Goal: Navigation & Orientation: Find specific page/section

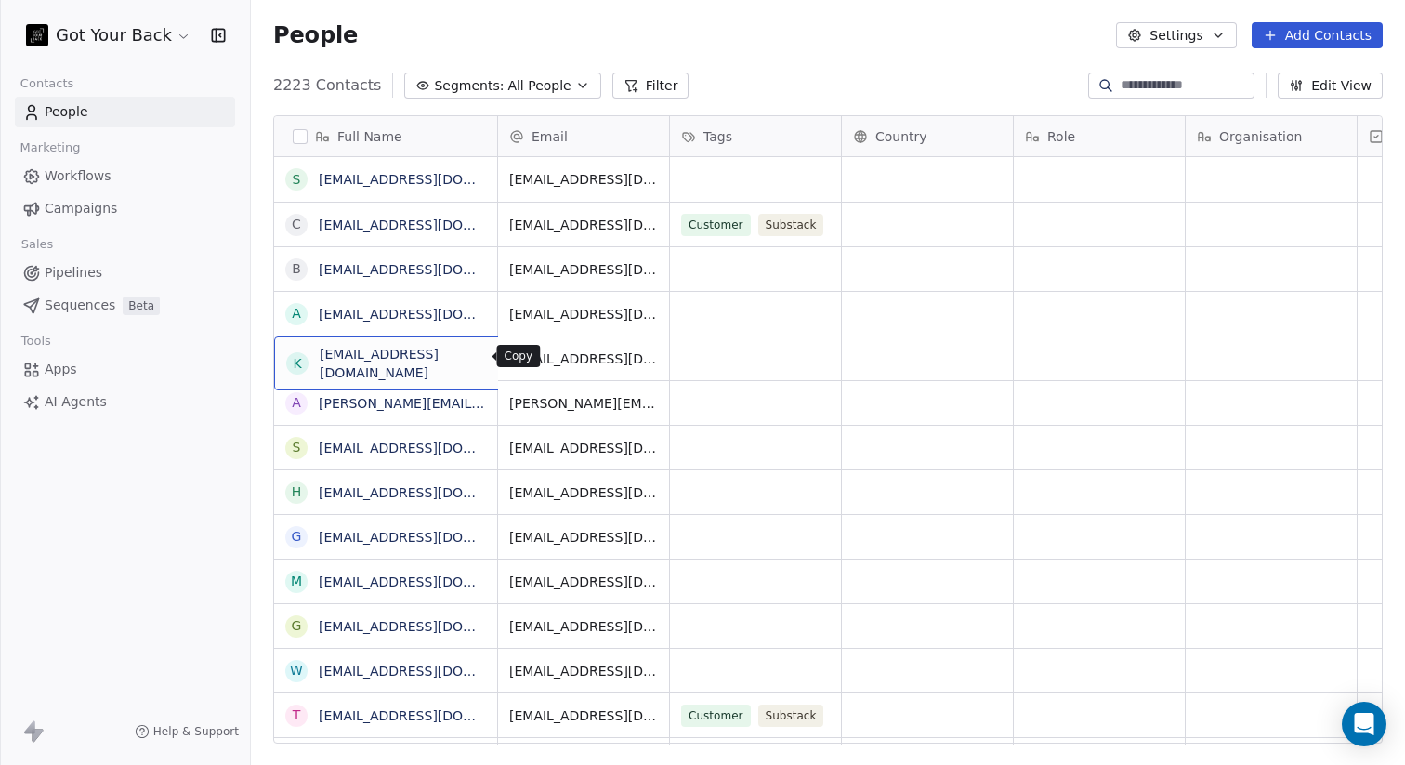
click at [527, 359] on icon "grid" at bounding box center [531, 357] width 8 height 8
click at [522, 359] on icon "grid" at bounding box center [529, 356] width 15 height 15
click at [358, 360] on link "[EMAIL_ADDRESS][DOMAIN_NAME]" at bounding box center [433, 358] width 228 height 15
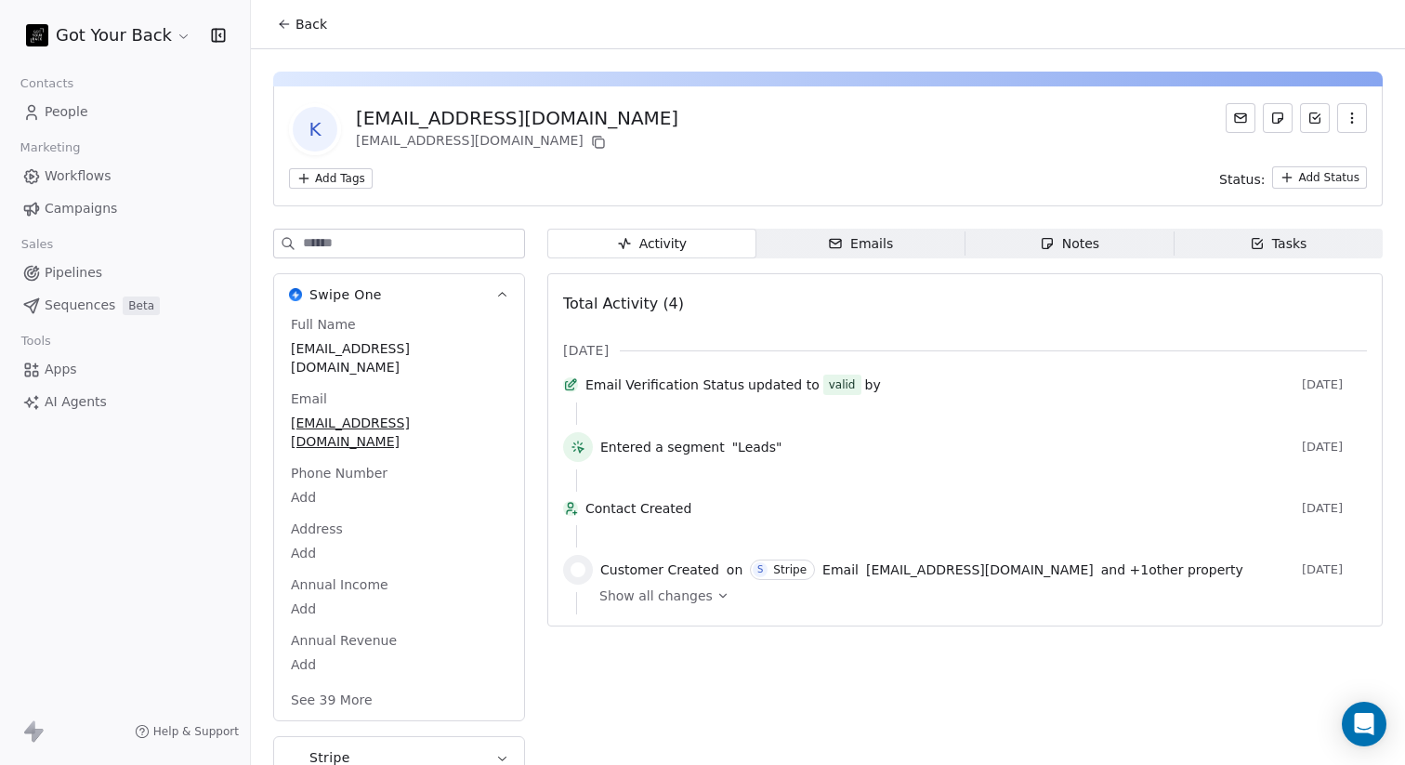
click at [77, 112] on span "People" at bounding box center [67, 112] width 44 height 20
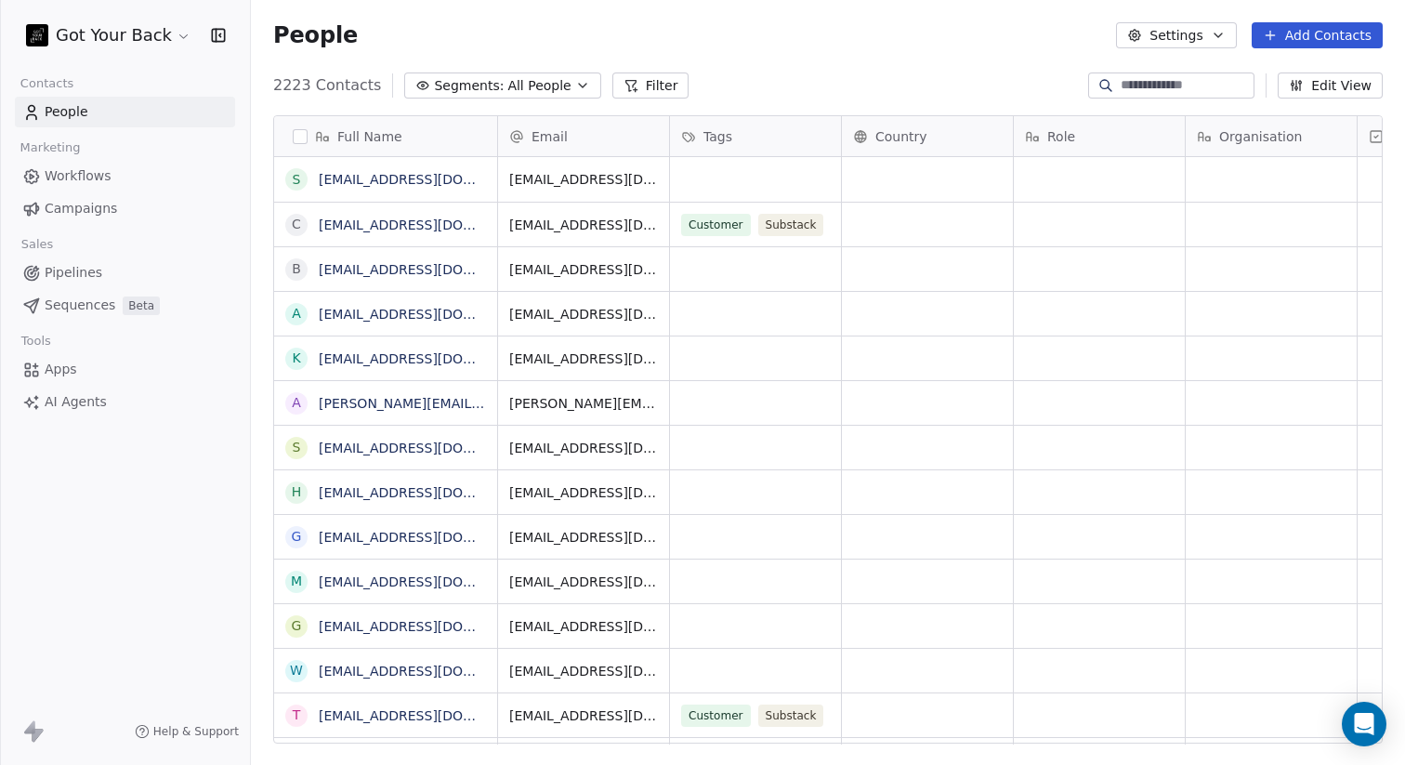
scroll to position [673, 1154]
click at [73, 304] on span "Sequences" at bounding box center [80, 306] width 71 height 20
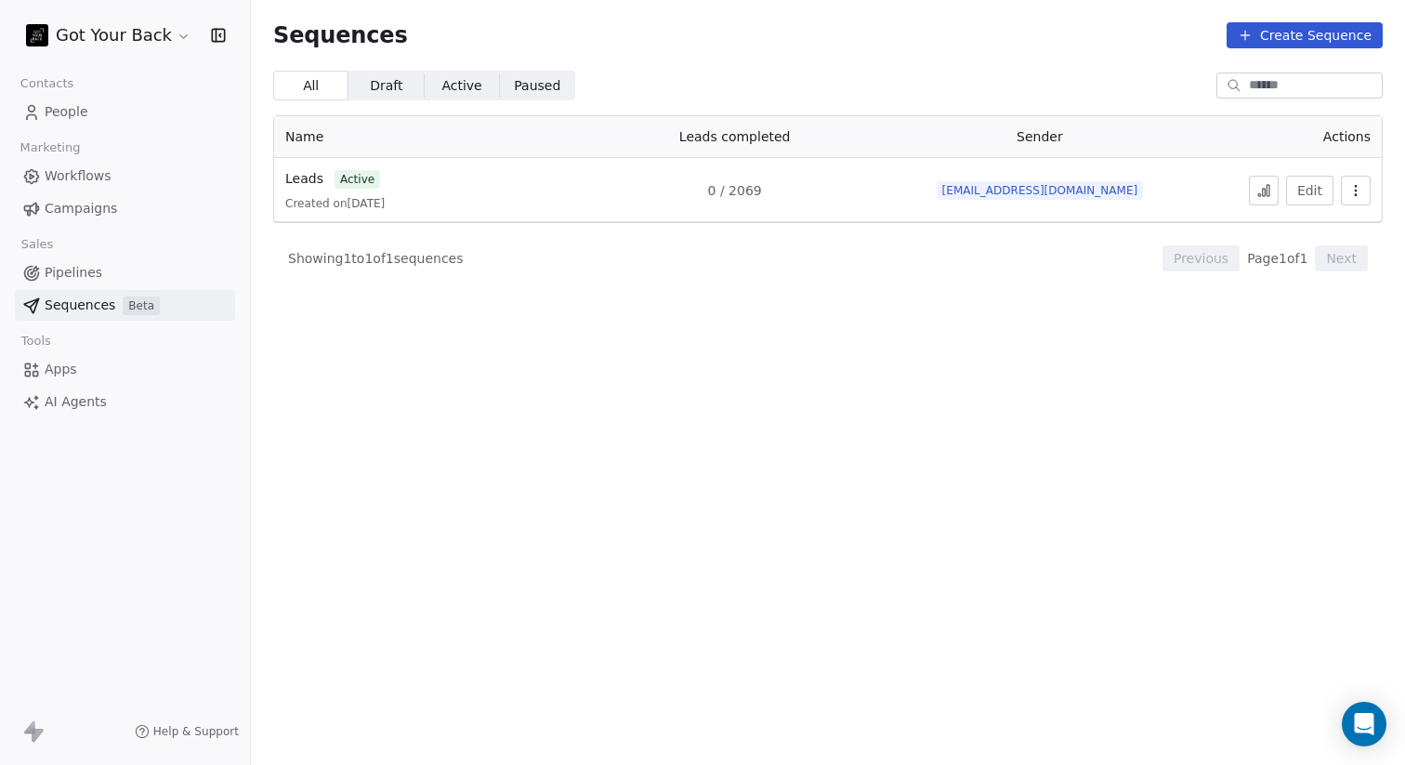
click at [310, 170] on link "Leads" at bounding box center [304, 179] width 38 height 20
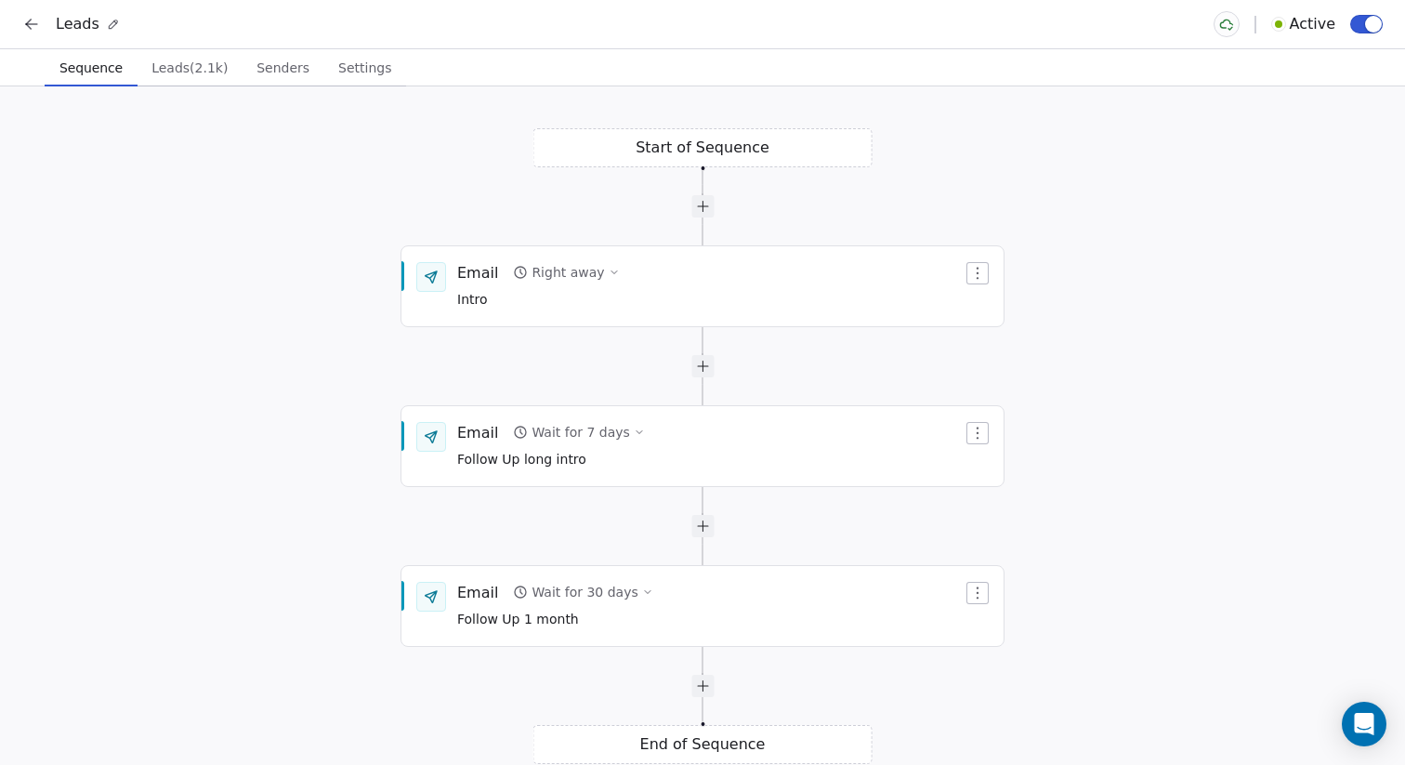
click at [30, 22] on icon at bounding box center [31, 24] width 19 height 19
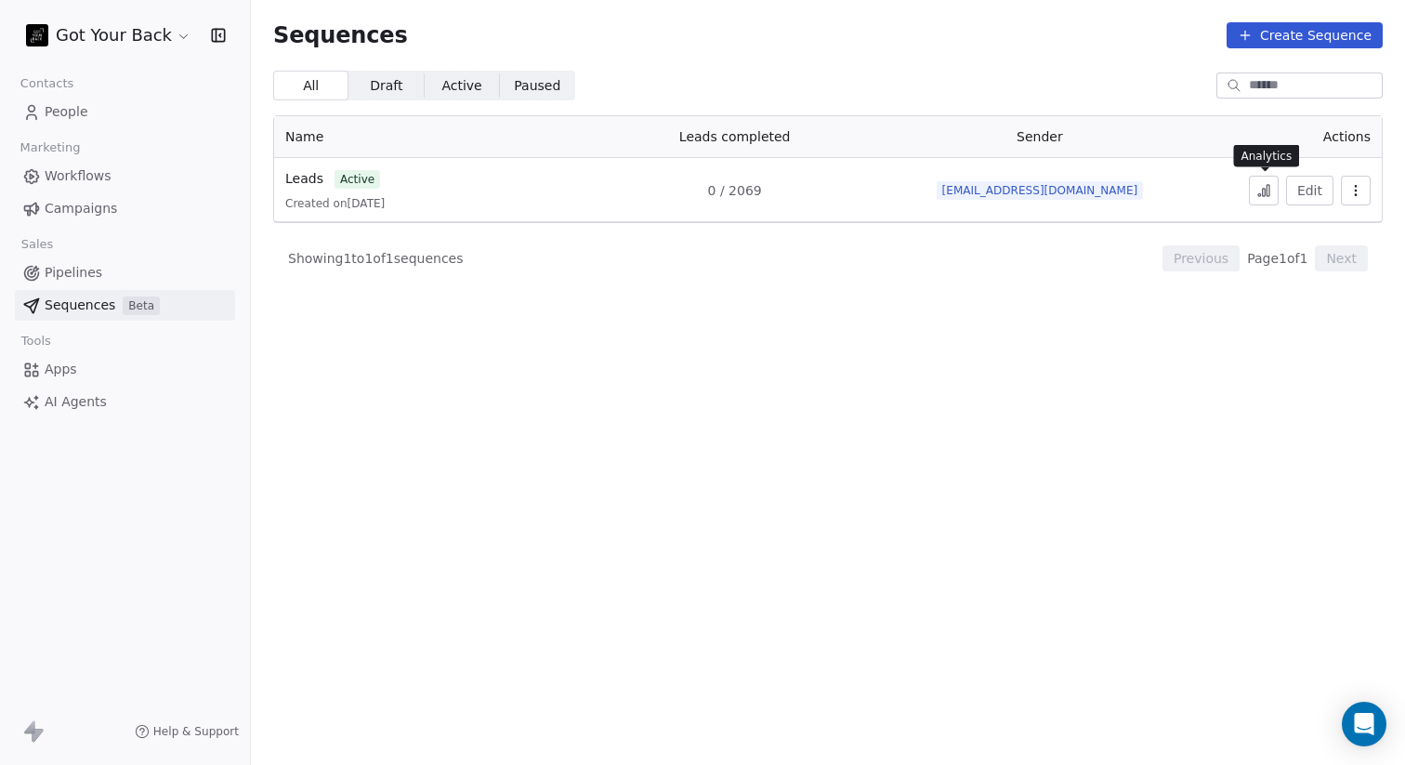
click at [1261, 184] on icon at bounding box center [1264, 190] width 15 height 15
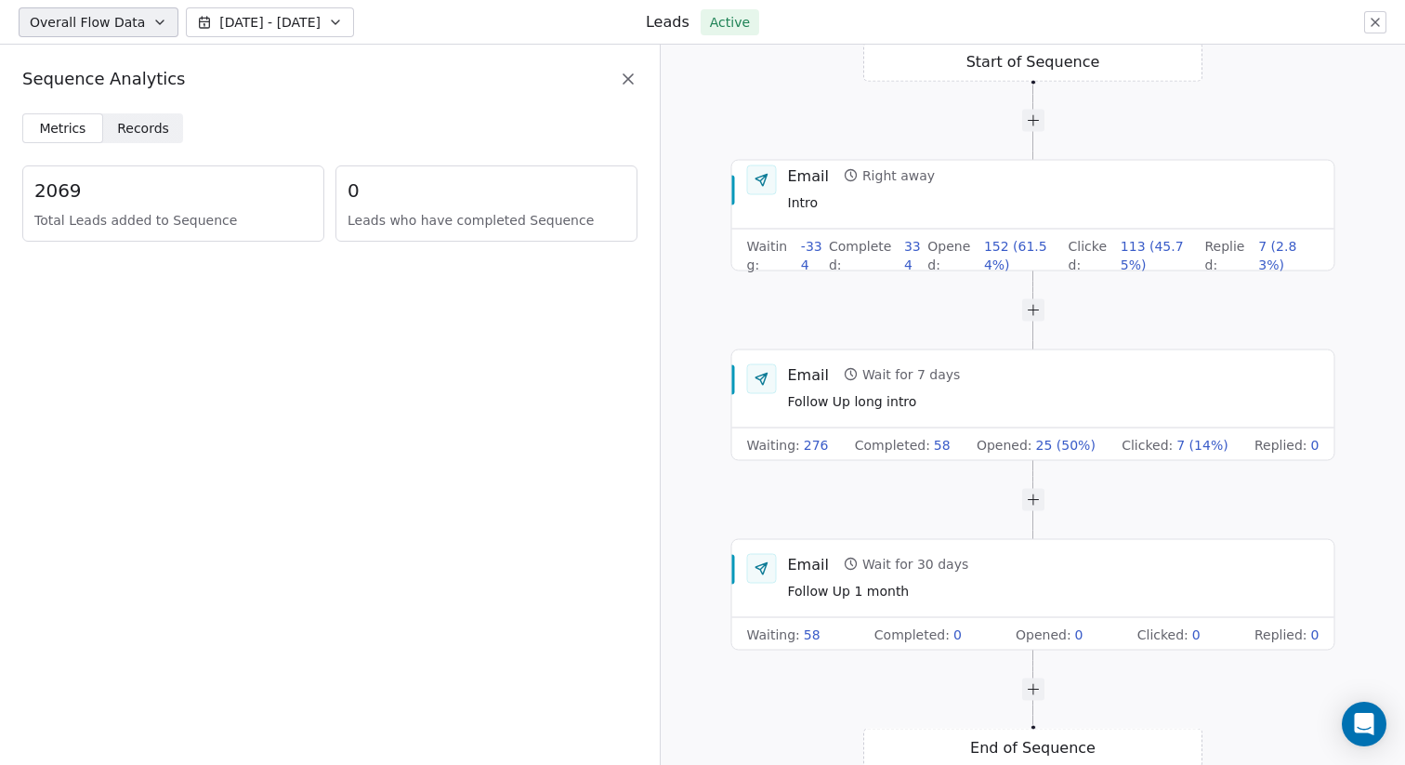
click at [333, 24] on button "[DATE] - [DATE]" at bounding box center [270, 22] width 168 height 30
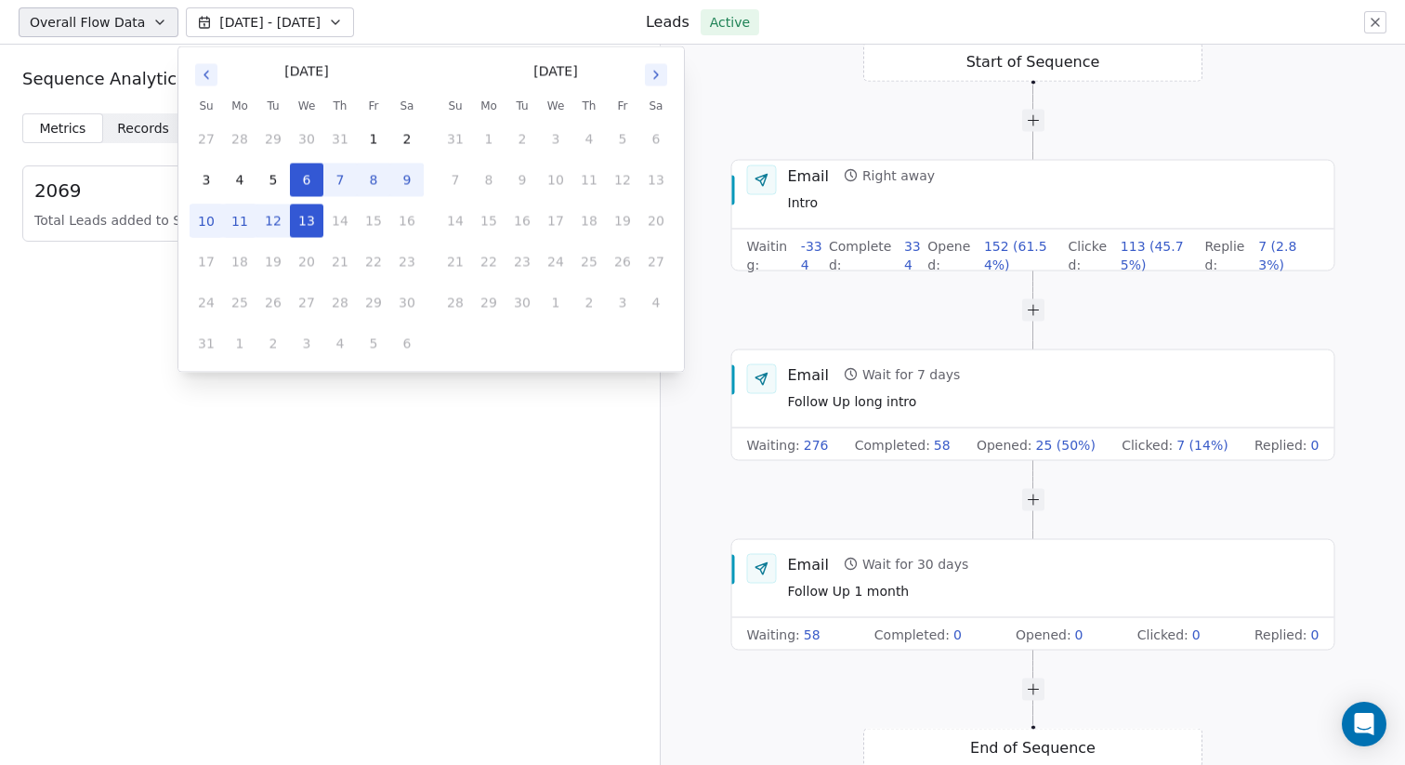
click at [214, 76] on button "Go to previous month" at bounding box center [206, 75] width 22 height 22
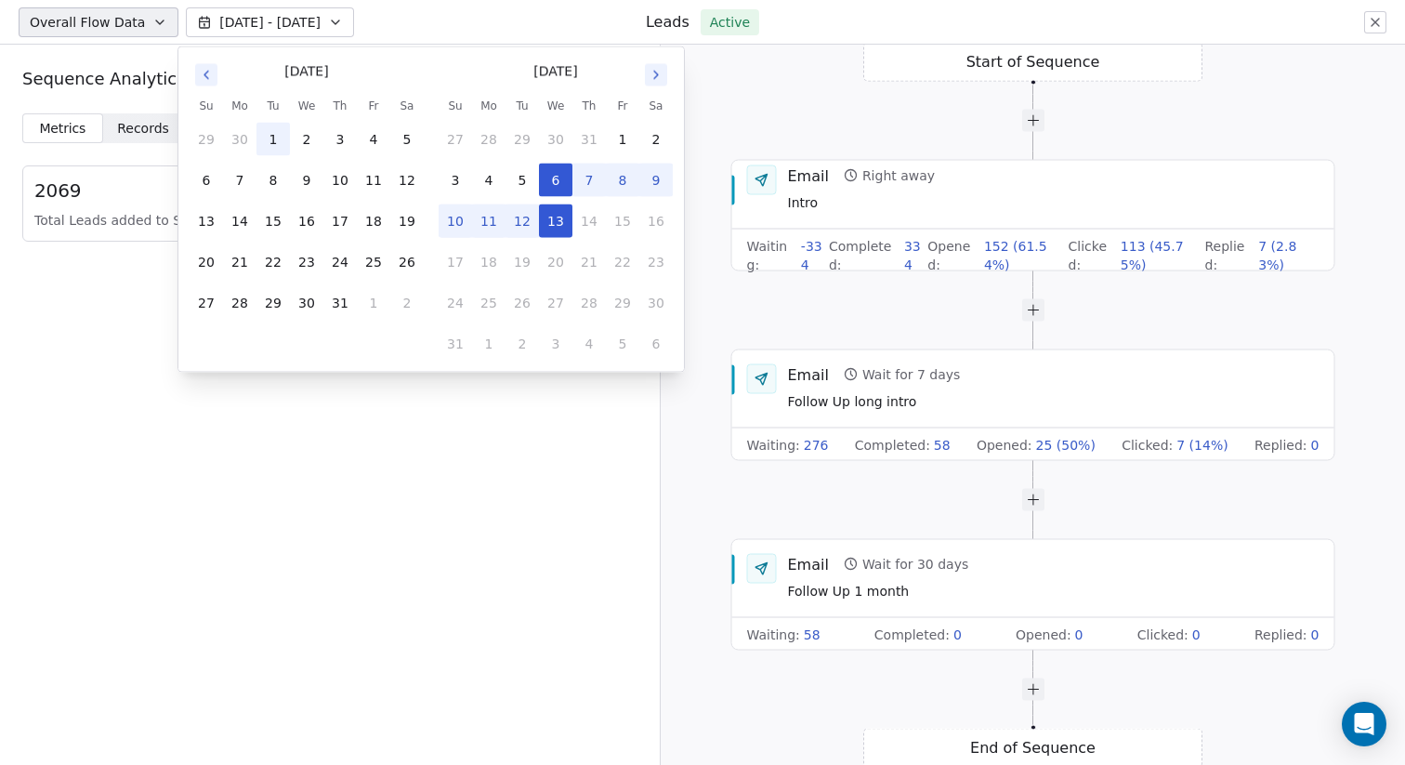
click at [269, 128] on button "1" at bounding box center [273, 139] width 33 height 33
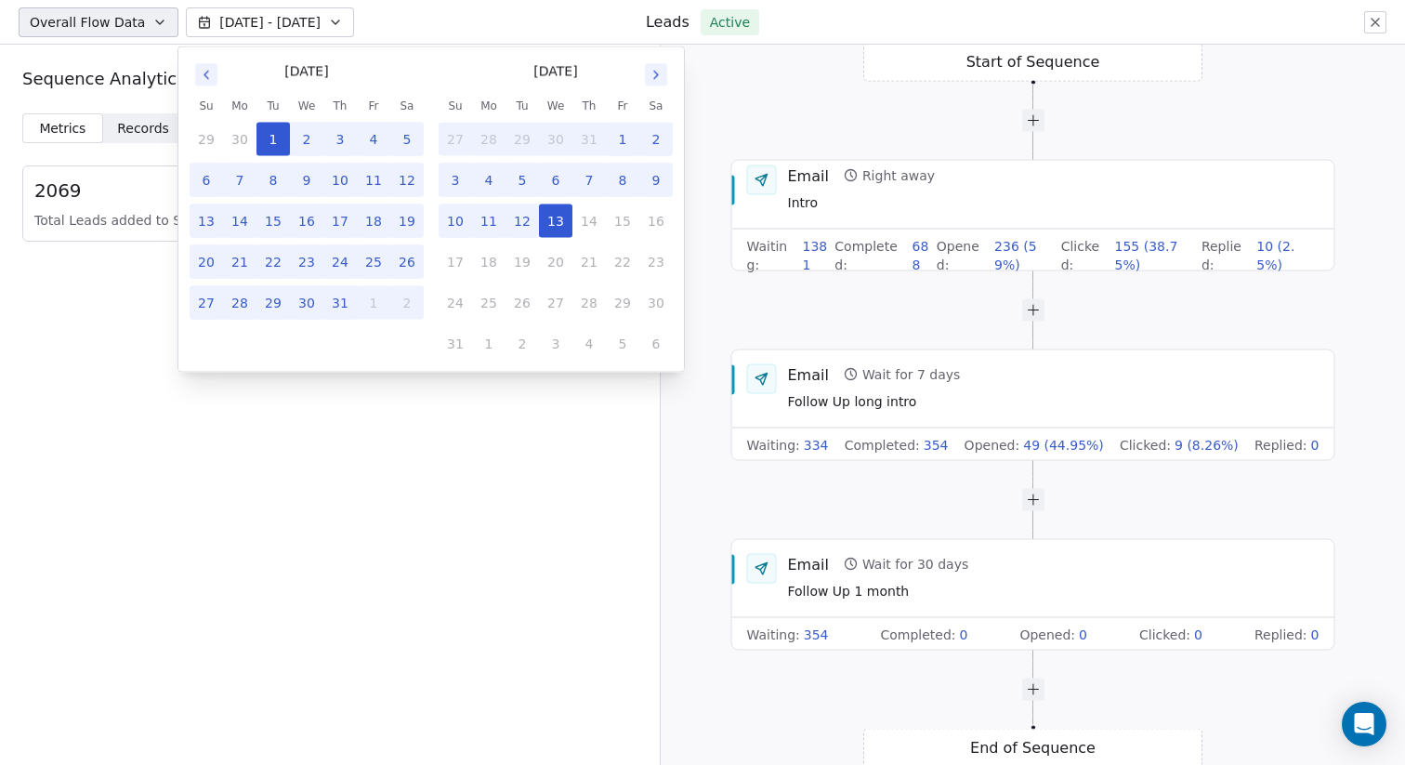
click at [203, 73] on icon "Go to previous month" at bounding box center [206, 75] width 15 height 15
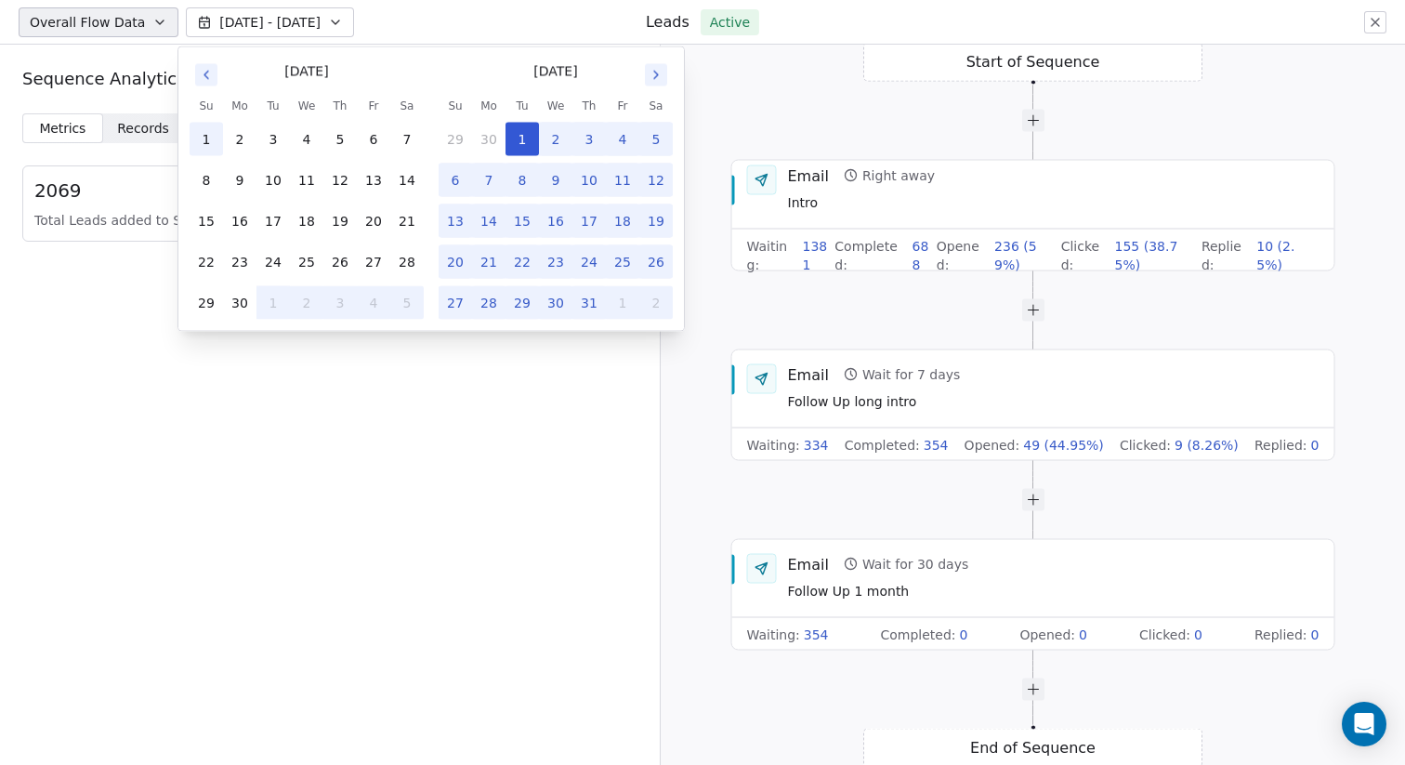
click at [195, 130] on button "1" at bounding box center [206, 139] width 33 height 33
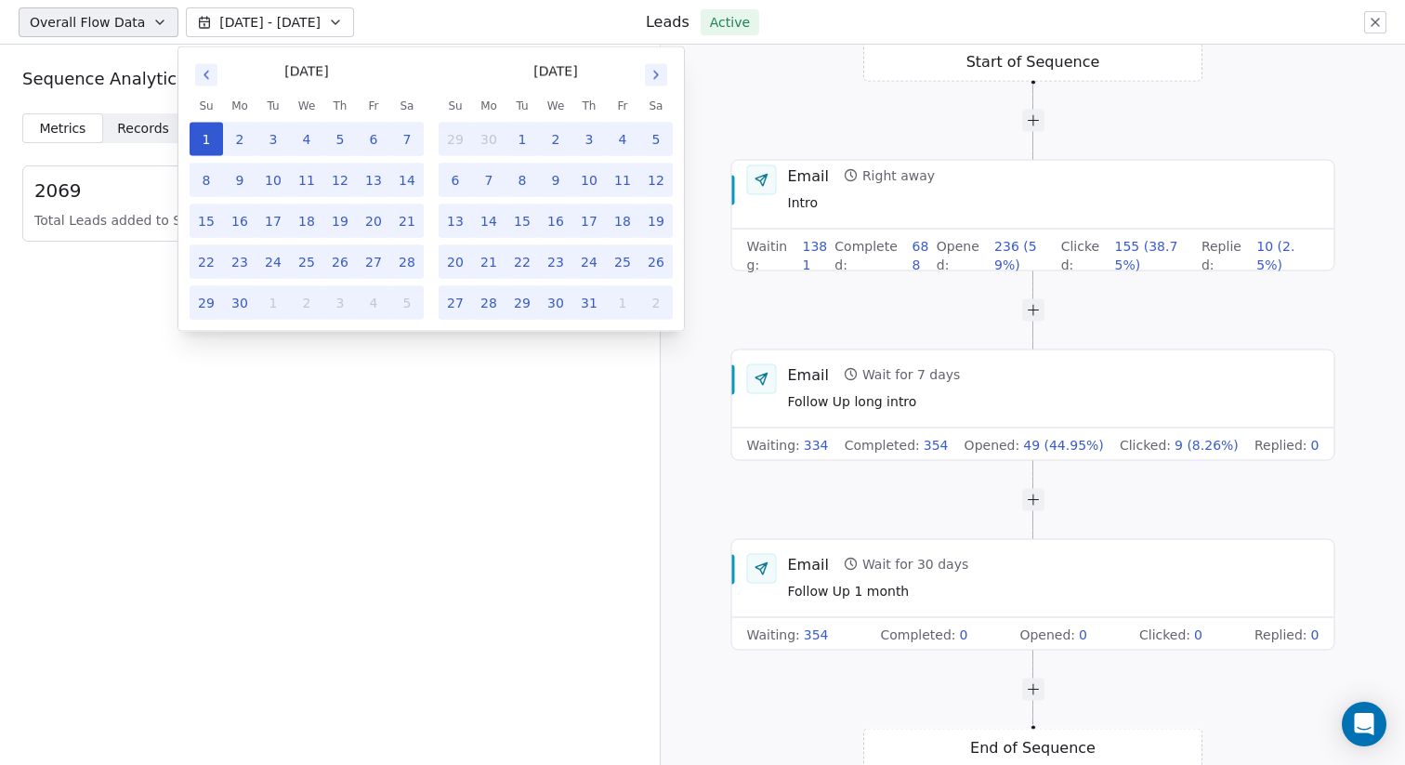
click at [836, 118] on div "Start of Sequence Email Right away Intro Waiting : 1381 Completed : 688 Opened …" at bounding box center [1033, 405] width 744 height 720
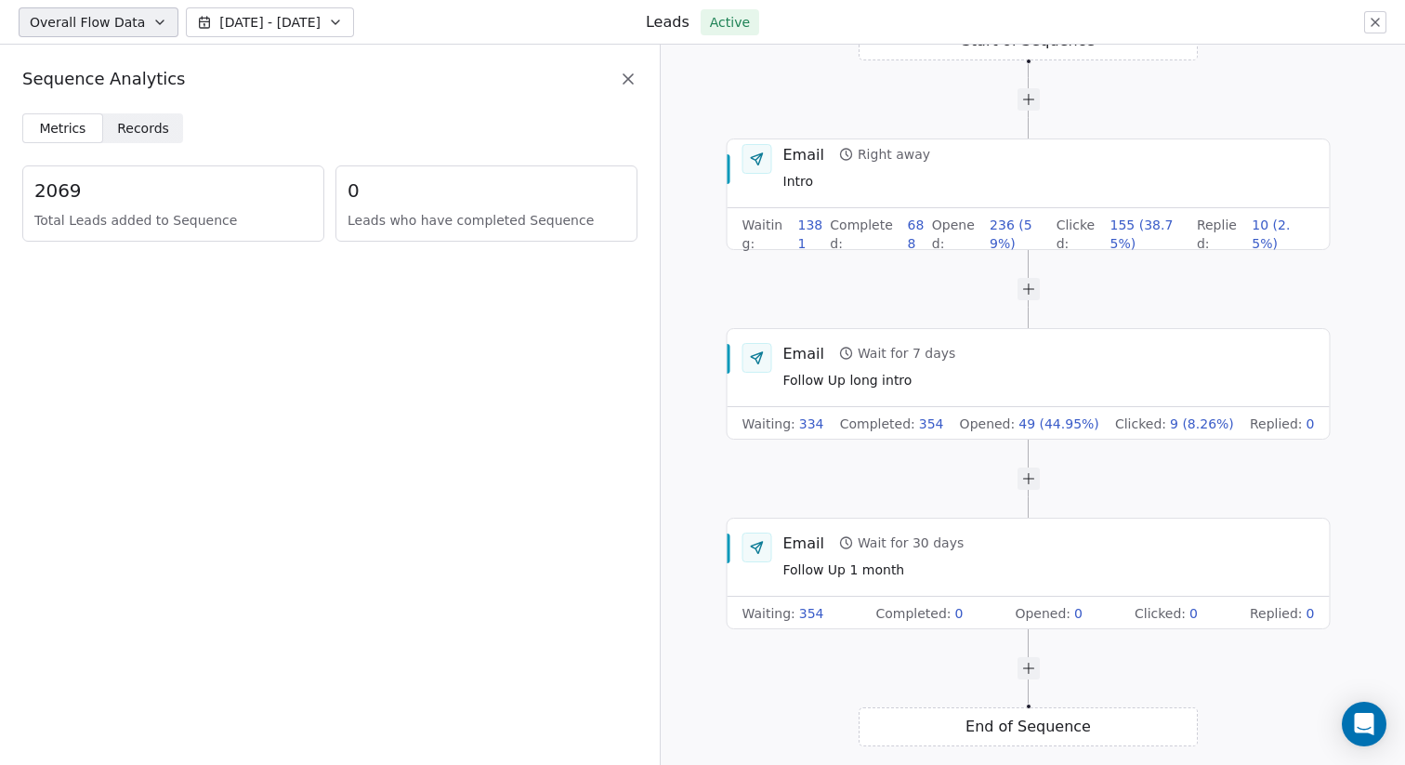
click at [1373, 19] on icon at bounding box center [1375, 22] width 7 height 7
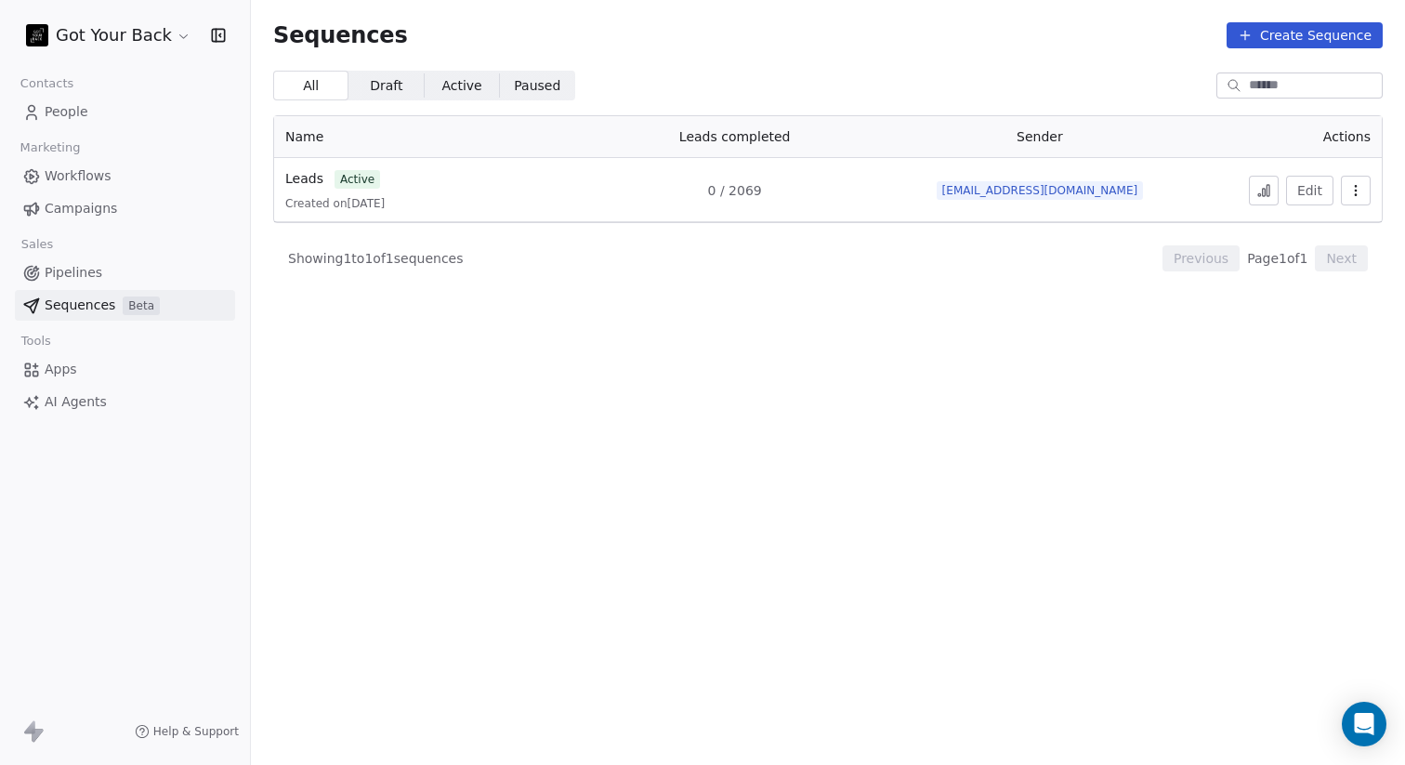
click at [63, 108] on span "People" at bounding box center [67, 112] width 44 height 20
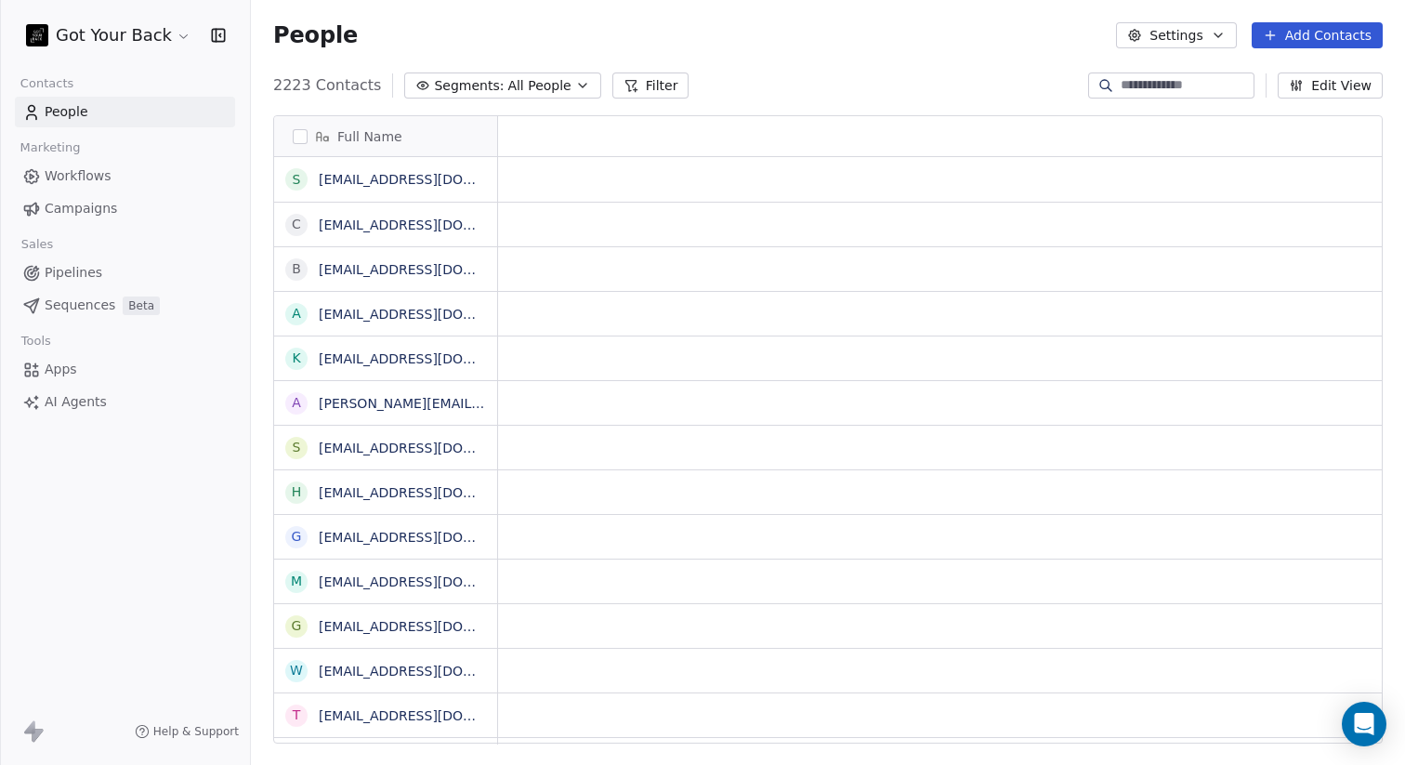
scroll to position [673, 1154]
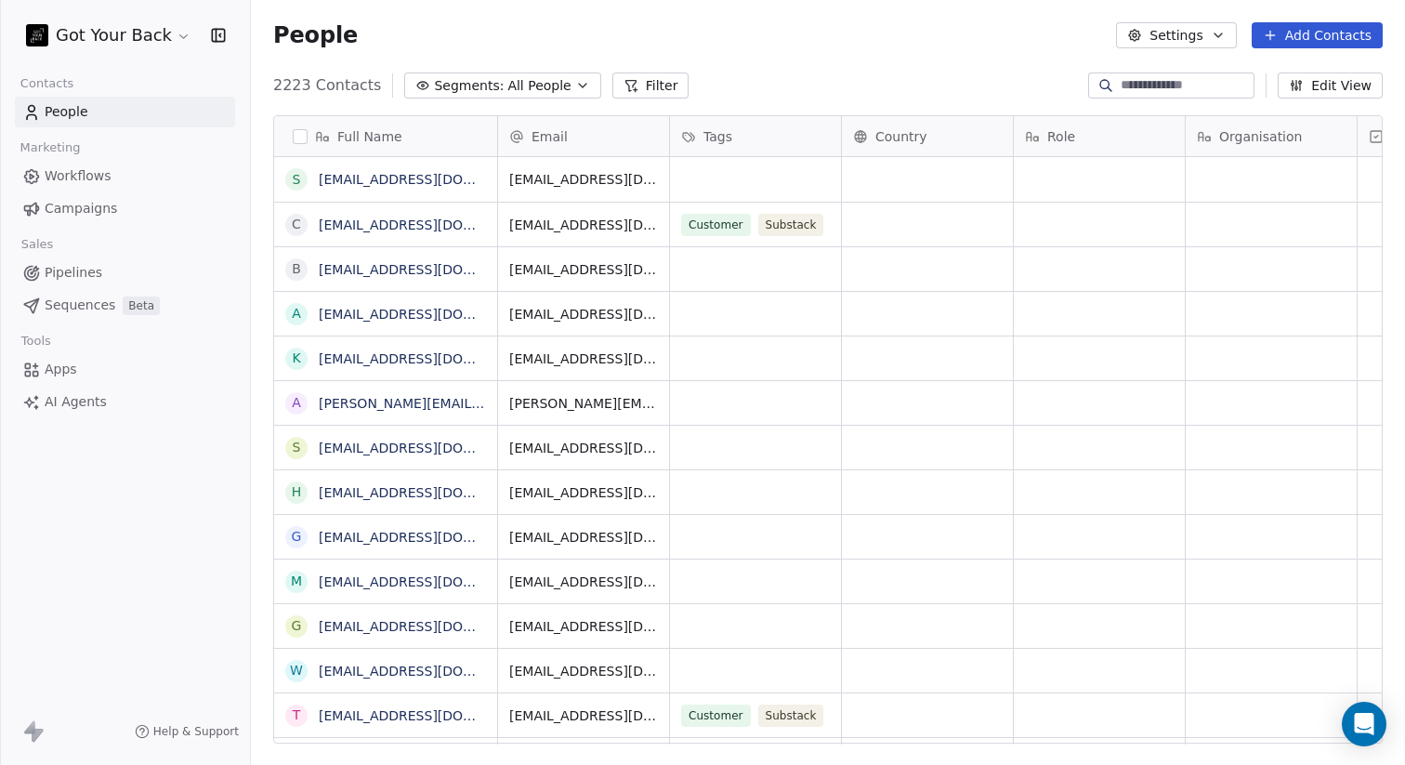
click at [172, 39] on html "Got Your Back Contacts People Marketing Workflows Campaigns Sales Pipelines Seq…" at bounding box center [702, 382] width 1405 height 765
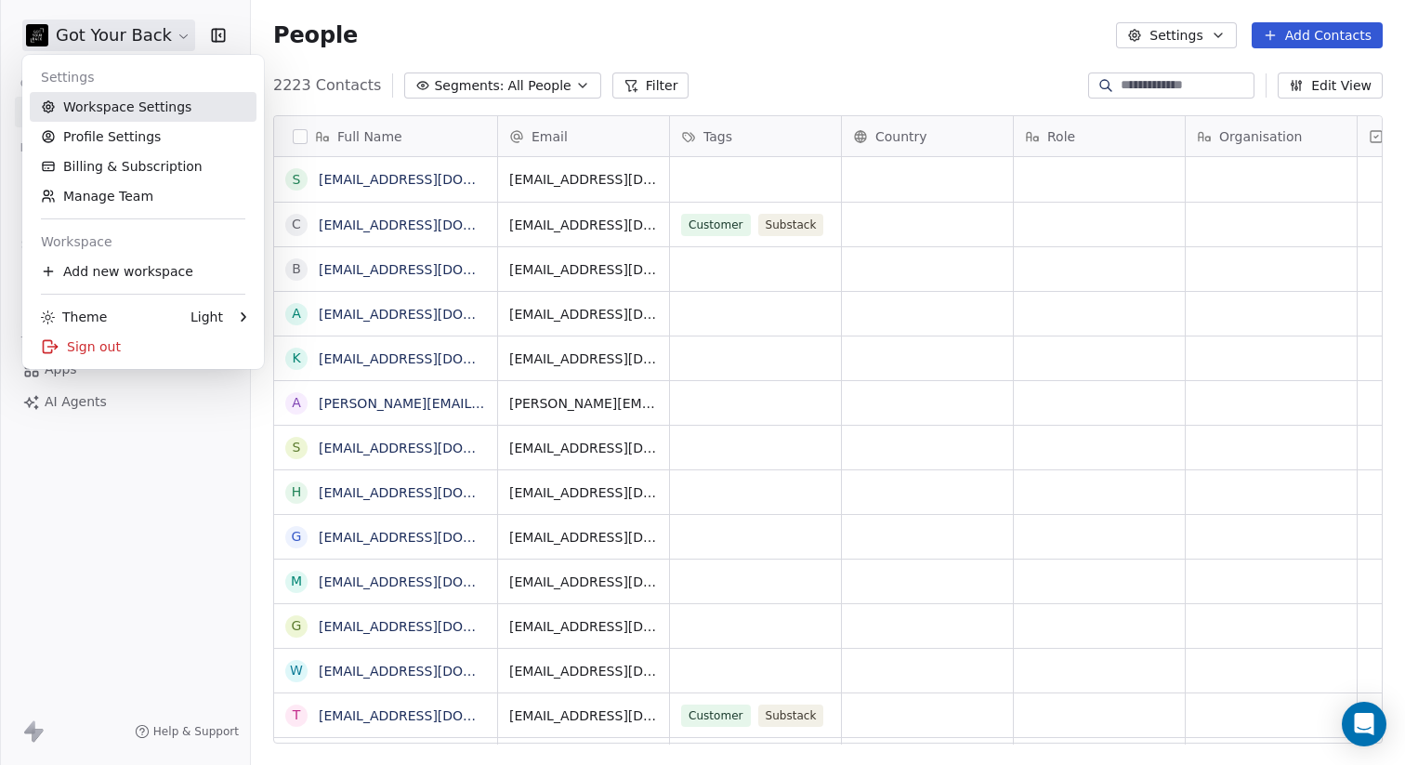
click at [122, 106] on link "Workspace Settings" at bounding box center [143, 107] width 227 height 30
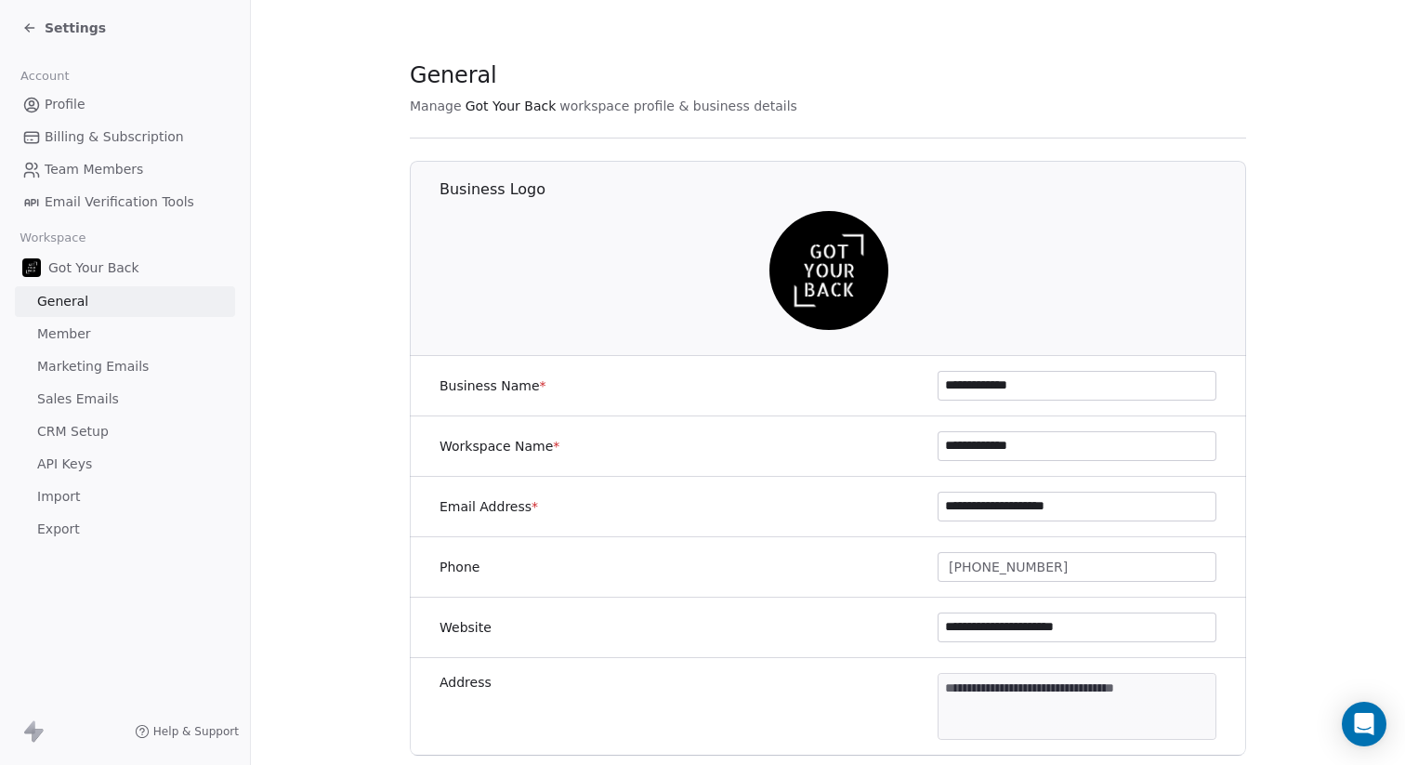
click at [127, 204] on span "Email Verification Tools" at bounding box center [120, 202] width 150 height 20
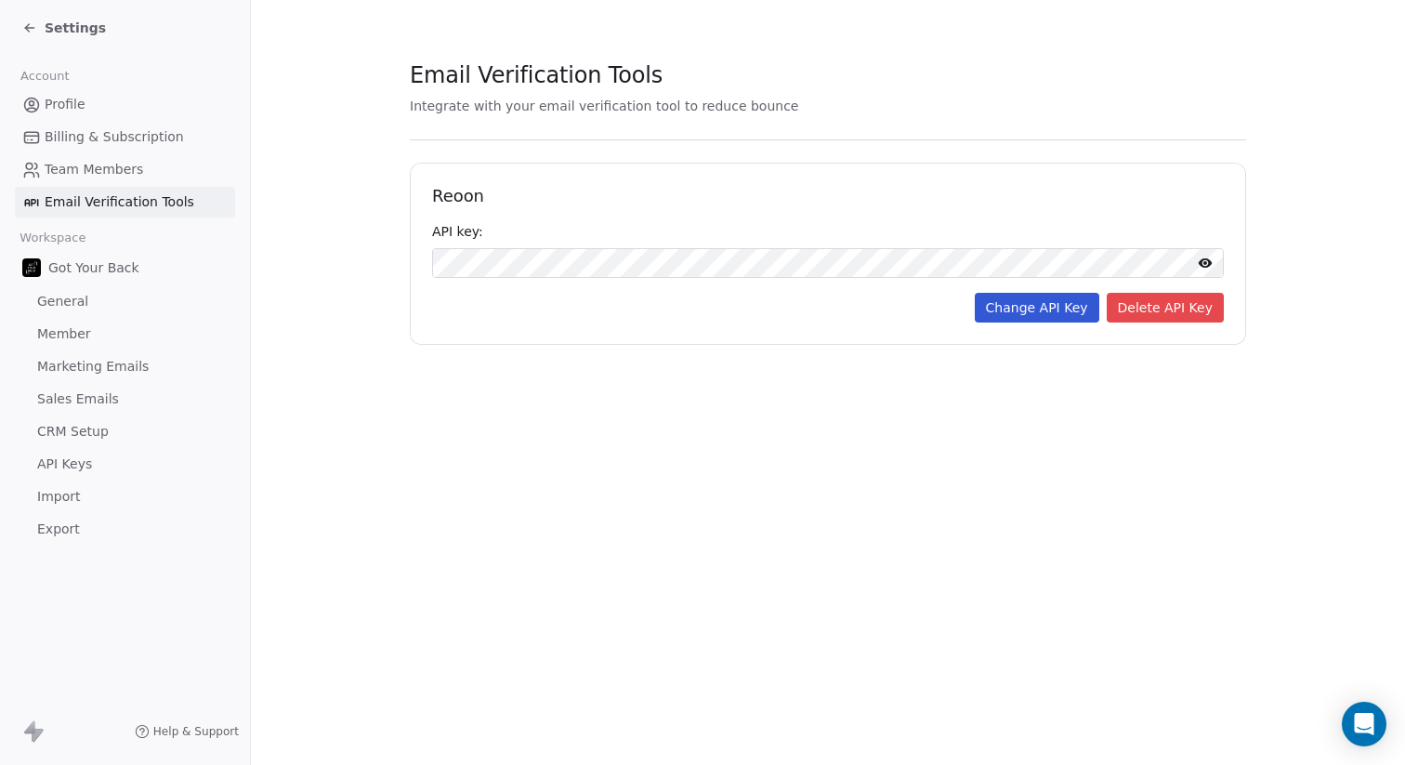
click at [72, 104] on span "Profile" at bounding box center [65, 105] width 41 height 20
